Goal: Book appointment/travel/reservation

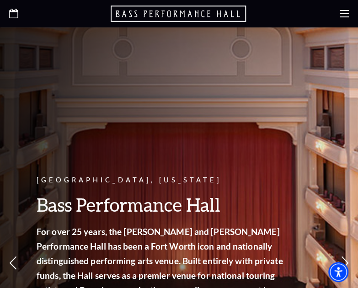
click at [335, 13] on div at bounding box center [179, 13] width 358 height 27
click at [343, 14] on use at bounding box center [344, 13] width 9 height 7
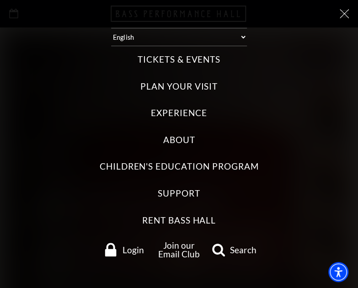
click at [198, 59] on label "Tickets & Events" at bounding box center [179, 60] width 83 height 12
click at [0, 0] on Events "Tickets & Events" at bounding box center [0, 0] width 0 height 0
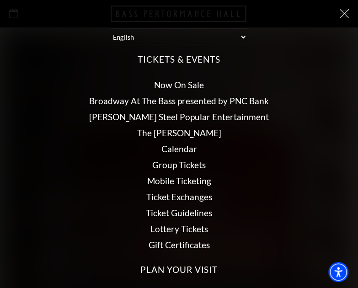
click at [178, 81] on link "Now On Sale" at bounding box center [179, 85] width 50 height 11
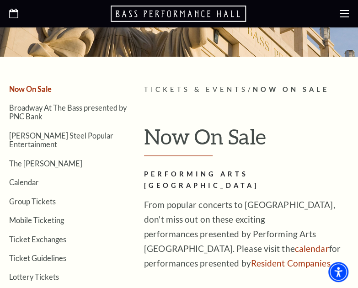
scroll to position [159, 0]
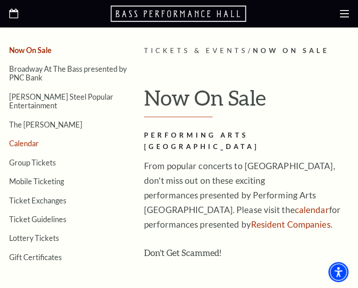
click at [25, 139] on link "Calendar" at bounding box center [24, 143] width 30 height 9
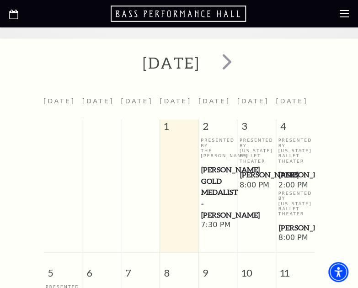
scroll to position [266, 0]
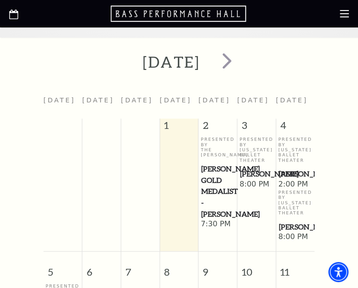
click at [216, 174] on span "[PERSON_NAME] Gold Medalist - [PERSON_NAME]" at bounding box center [217, 191] width 33 height 57
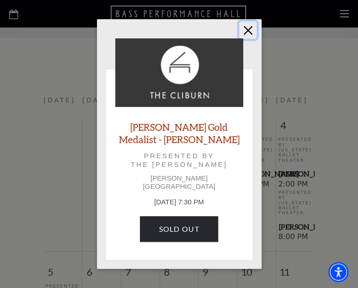
click at [247, 33] on button "Close" at bounding box center [247, 29] width 17 height 17
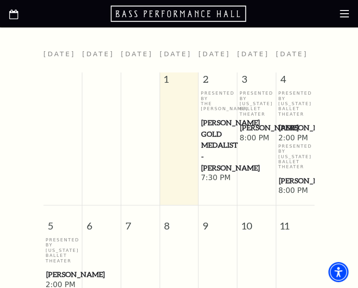
scroll to position [316, 0]
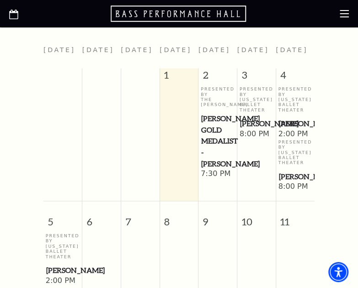
click at [256, 129] on span "[PERSON_NAME]" at bounding box center [256, 123] width 33 height 11
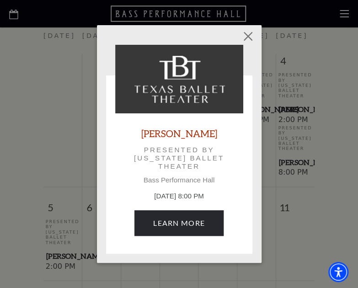
scroll to position [331, 0]
drag, startPoint x: 212, startPoint y: 164, endPoint x: 210, endPoint y: 172, distance: 8.8
click at [210, 172] on div "Peter Pan Presented by Texas Ballet Theater Bass Performance Hall October 3, 8:…" at bounding box center [179, 145] width 128 height 200
click at [228, 159] on p "Presented by Texas Ballet Theater" at bounding box center [179, 158] width 102 height 25
click at [253, 42] on button "Close" at bounding box center [247, 36] width 17 height 17
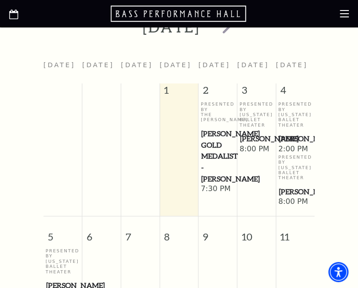
scroll to position [299, 0]
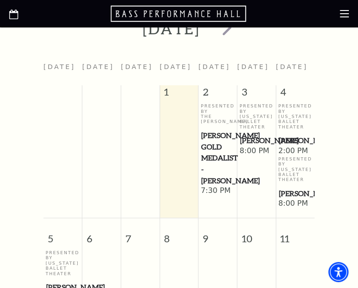
click at [247, 145] on span "[PERSON_NAME]" at bounding box center [256, 140] width 33 height 11
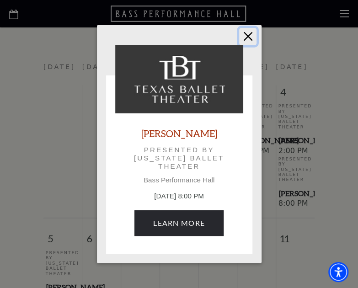
click at [244, 37] on button "Close" at bounding box center [247, 36] width 17 height 17
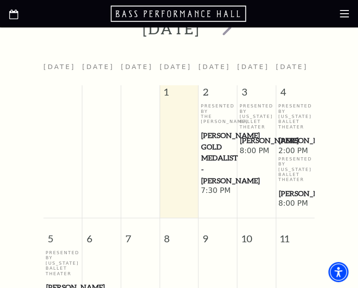
click at [287, 144] on span "[PERSON_NAME]" at bounding box center [295, 140] width 33 height 11
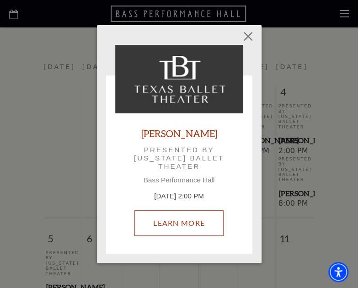
click at [186, 223] on link "Learn More" at bounding box center [178, 223] width 89 height 26
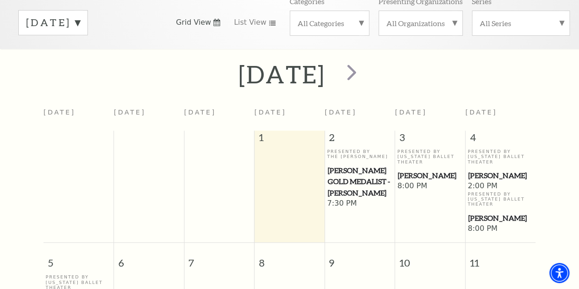
scroll to position [136, 0]
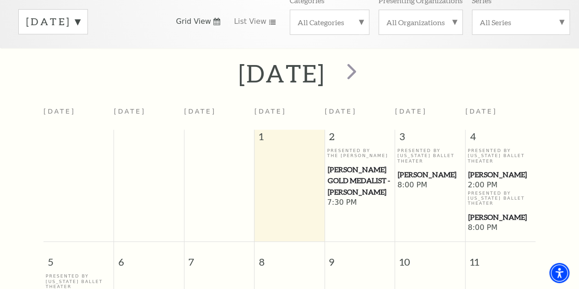
click at [347, 178] on span "[PERSON_NAME] Gold Medalist - [PERSON_NAME]" at bounding box center [360, 181] width 64 height 34
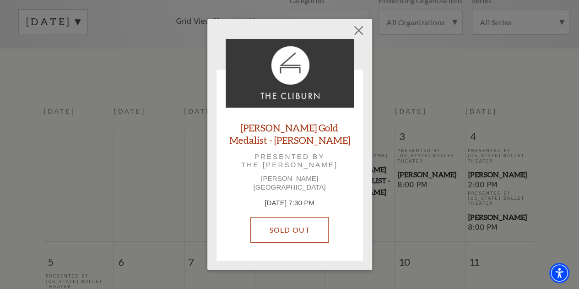
click at [283, 225] on link "SOLD OUT" at bounding box center [289, 230] width 78 height 26
